Goal: Task Accomplishment & Management: Manage account settings

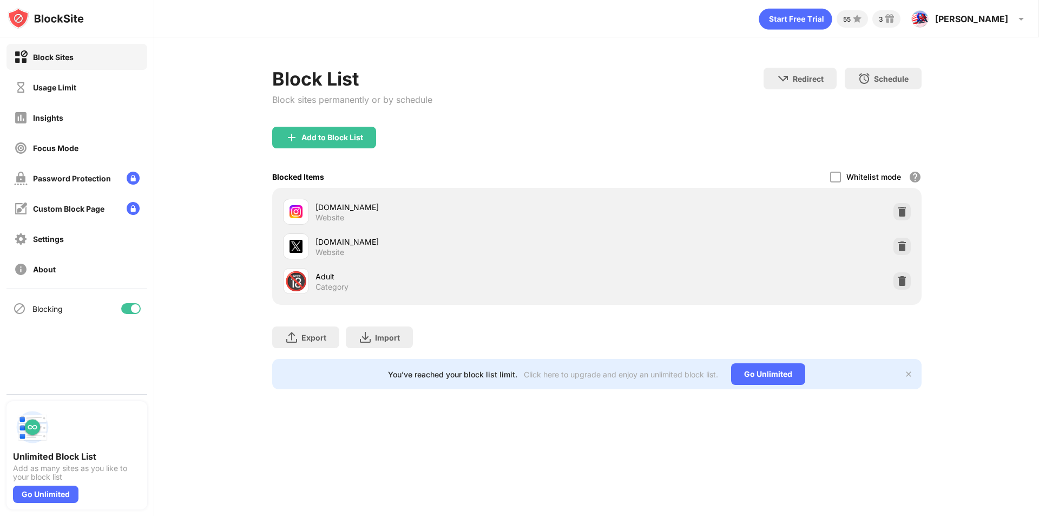
click at [63, 90] on div "Usage Limit" at bounding box center [54, 87] width 43 height 9
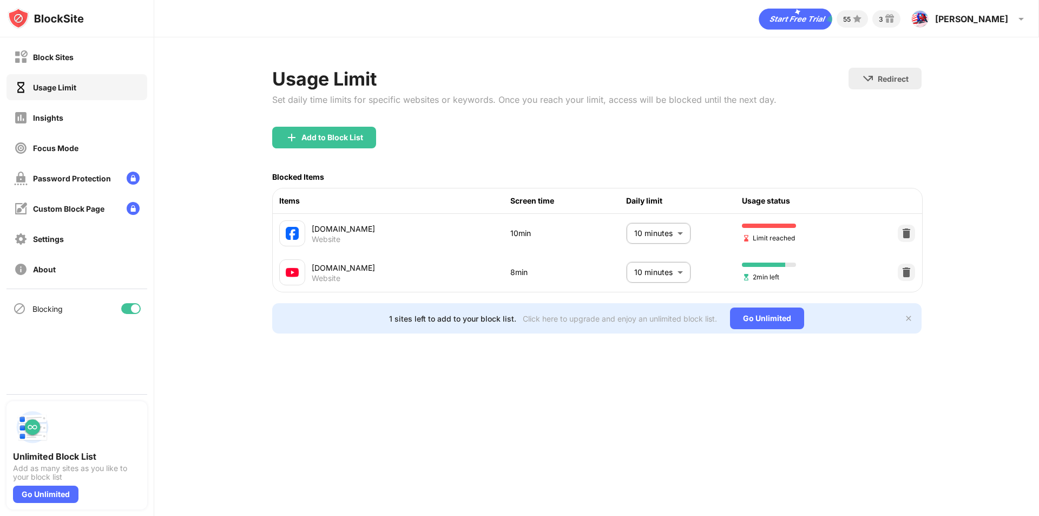
click at [125, 298] on div "Blocking" at bounding box center [76, 308] width 141 height 26
click at [128, 300] on div "Blocking" at bounding box center [76, 308] width 141 height 26
click at [134, 305] on div at bounding box center [135, 308] width 9 height 9
